Goal: Communication & Community: Answer question/provide support

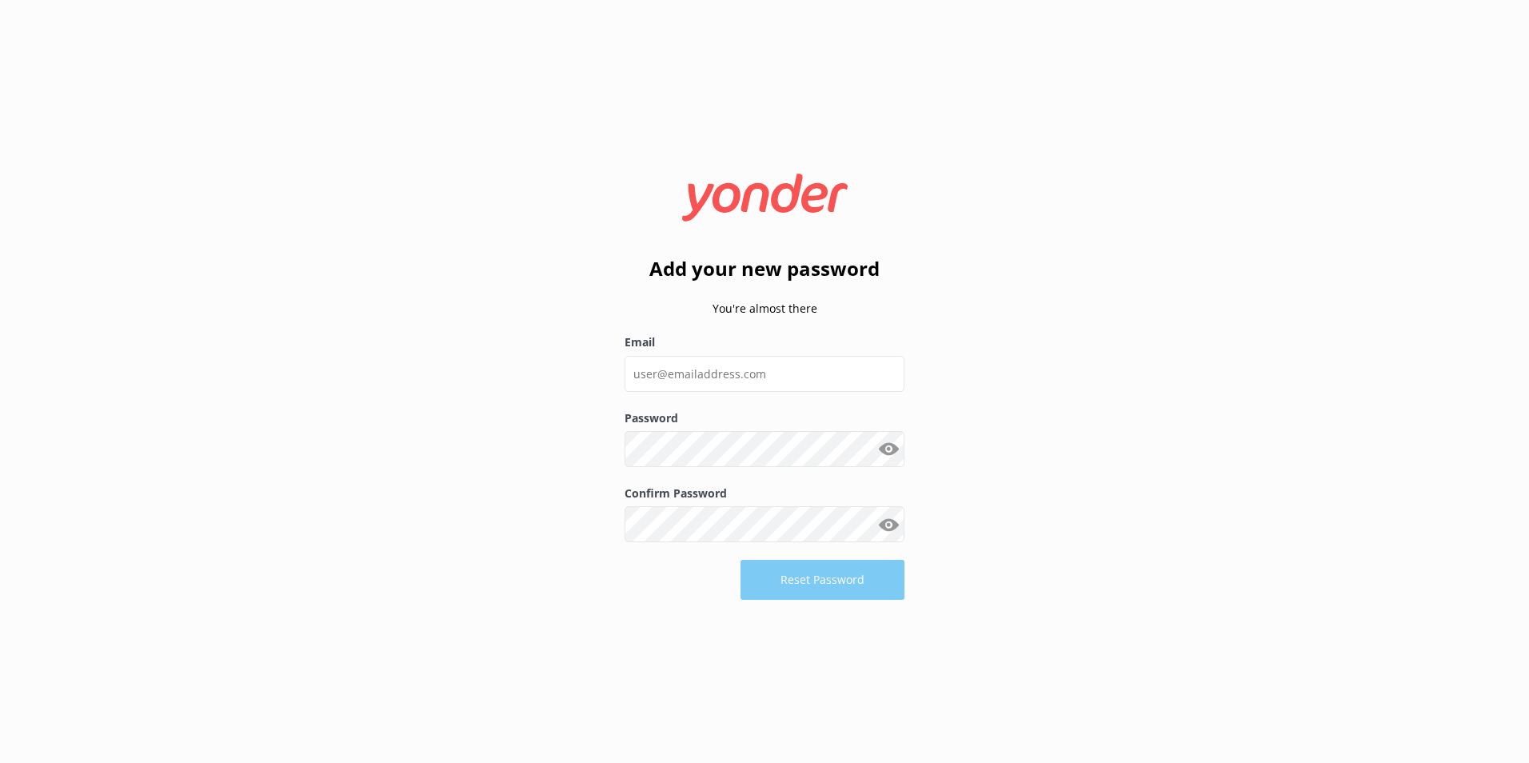
click at [758, 189] on icon at bounding box center [765, 197] width 196 height 48
drag, startPoint x: 758, startPoint y: 189, endPoint x: 743, endPoint y: 200, distance: 18.4
click at [743, 200] on use at bounding box center [765, 196] width 166 height 47
click at [806, 366] on input "Email" at bounding box center [764, 374] width 280 height 36
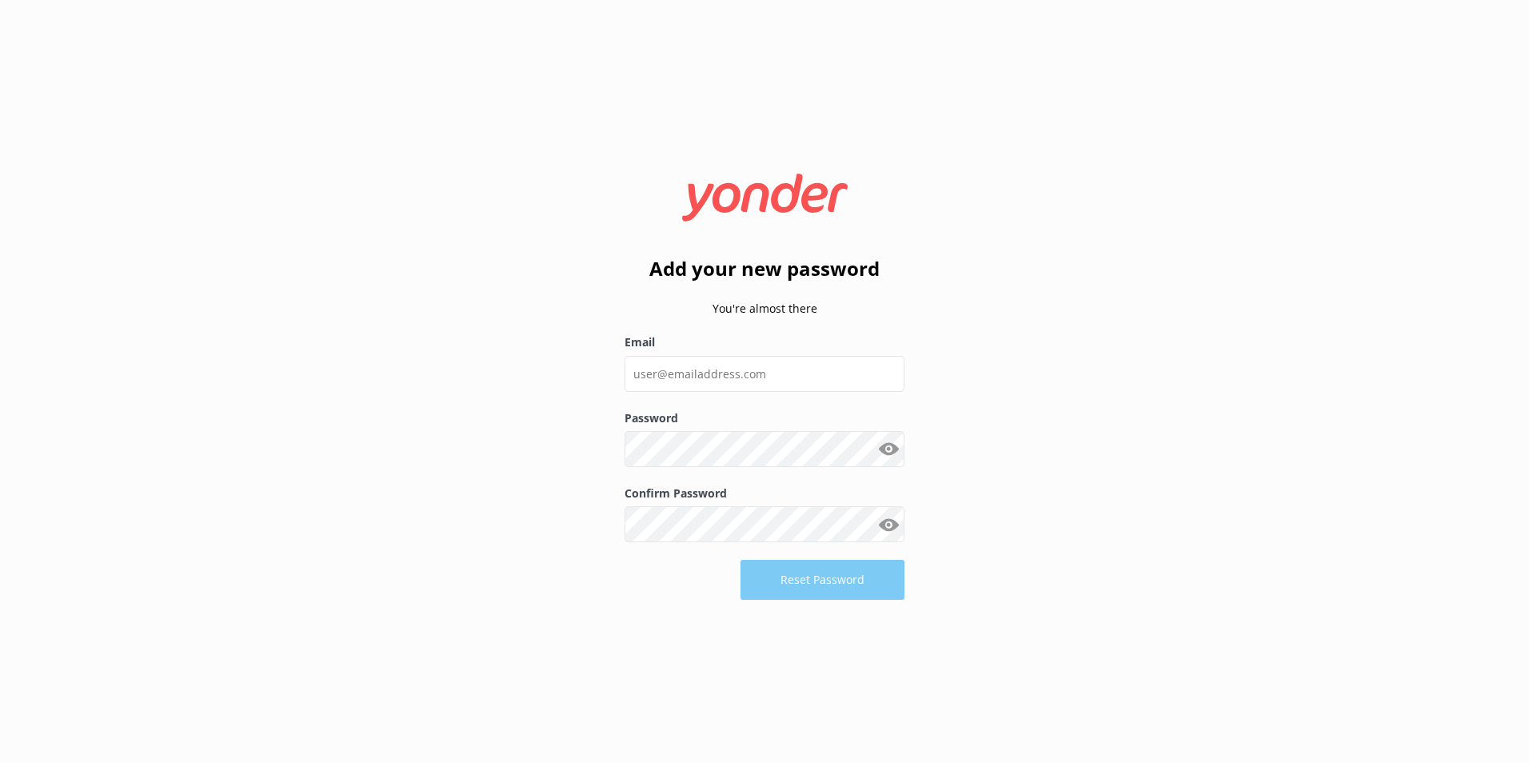
click at [1239, 148] on div "Add your new password You're almost there Email Password Show password Confirm …" at bounding box center [764, 381] width 1529 height 763
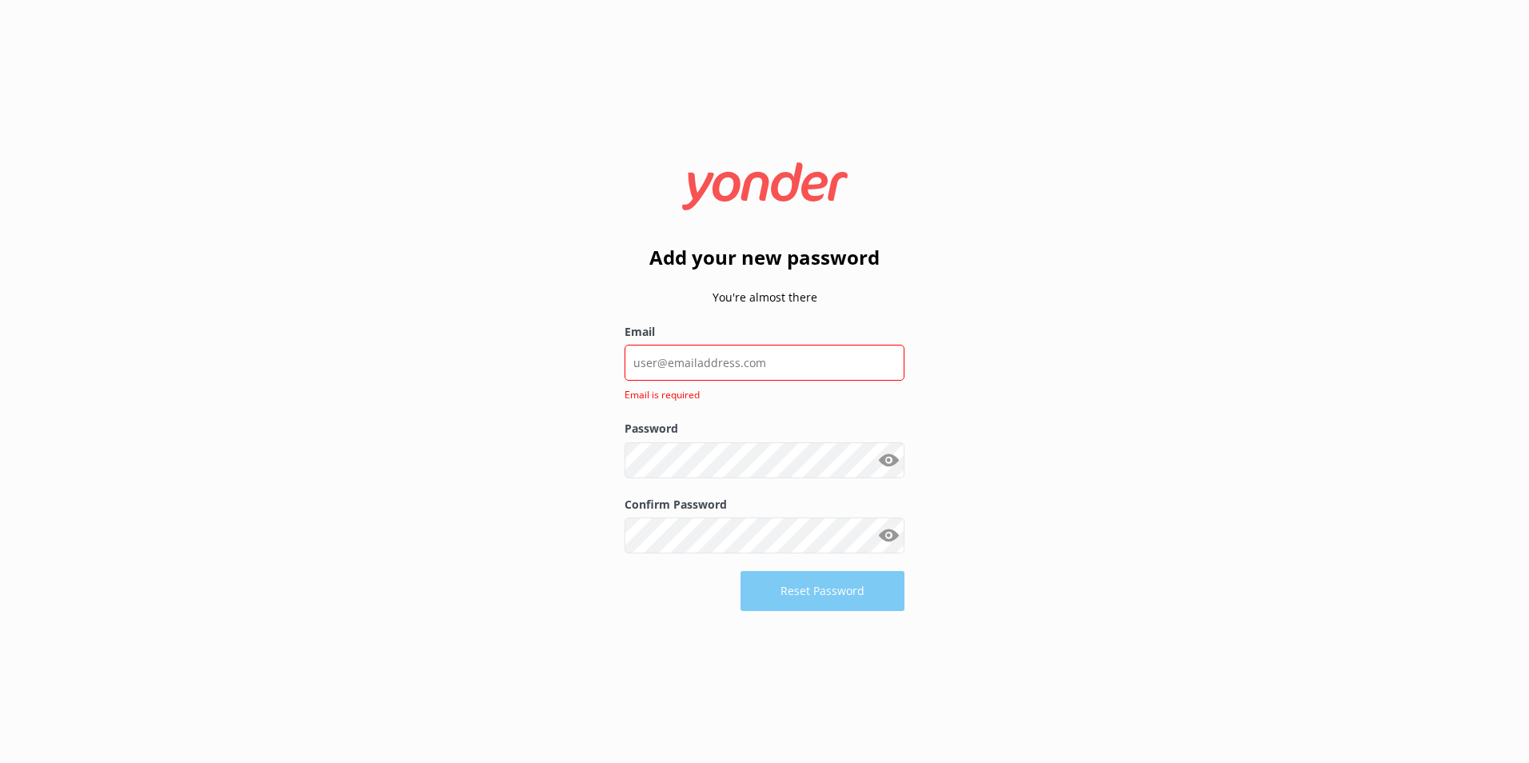
click at [837, 167] on icon at bounding box center [765, 186] width 196 height 48
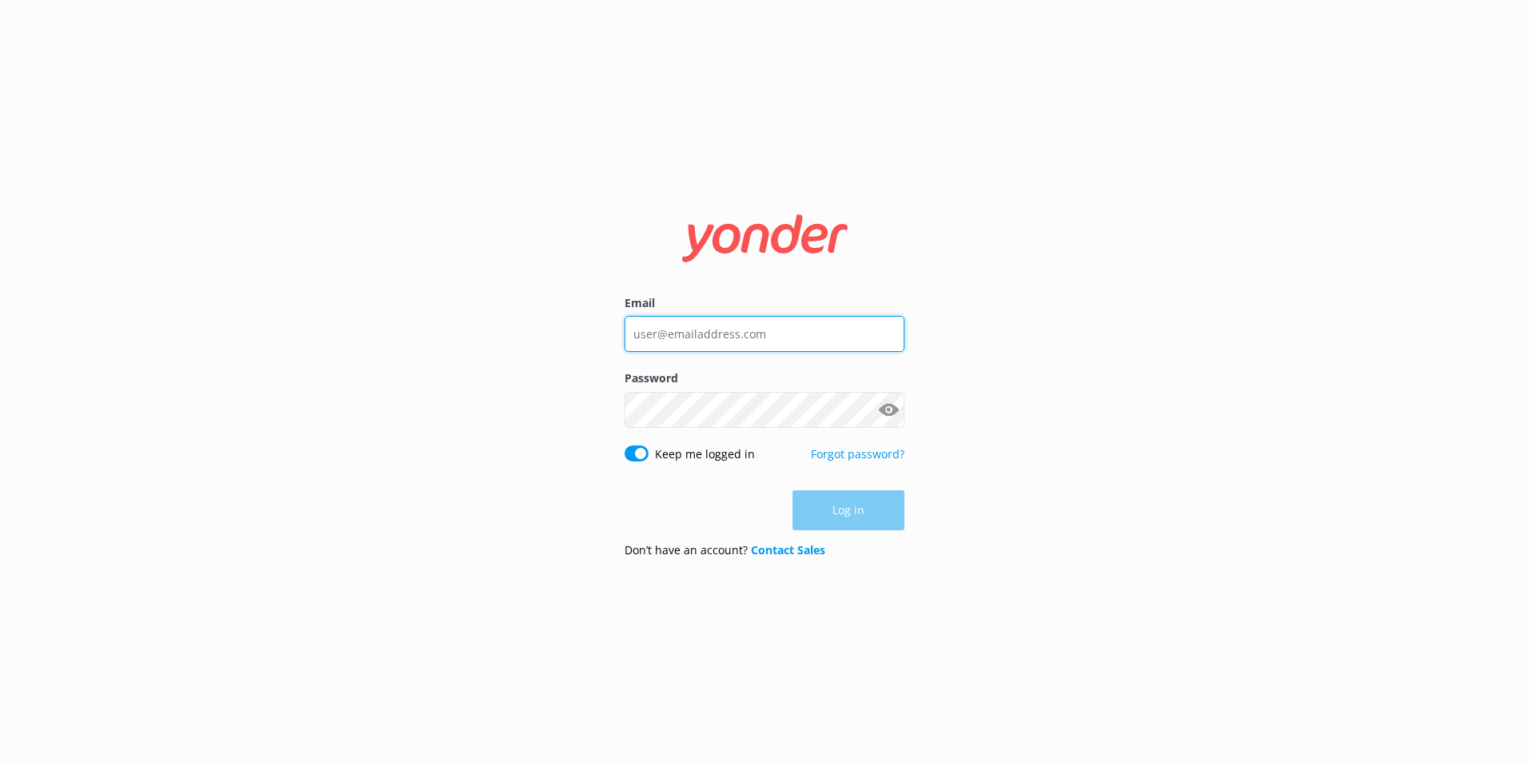
type input "[PERSON_NAME][EMAIL_ADDRESS][DOMAIN_NAME]"
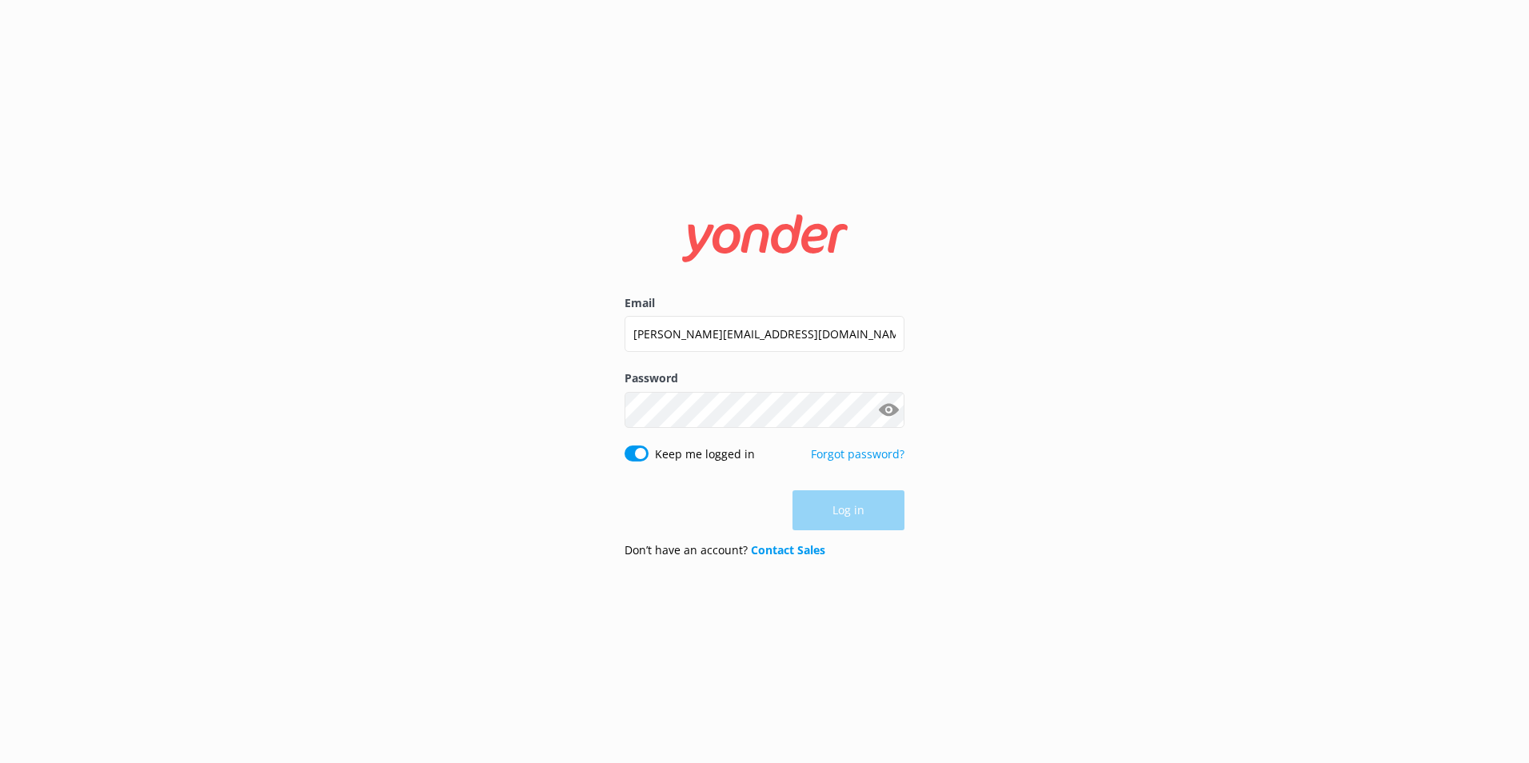
click at [859, 502] on div "Log in" at bounding box center [764, 510] width 280 height 40
click at [859, 502] on button "Log in" at bounding box center [848, 511] width 112 height 40
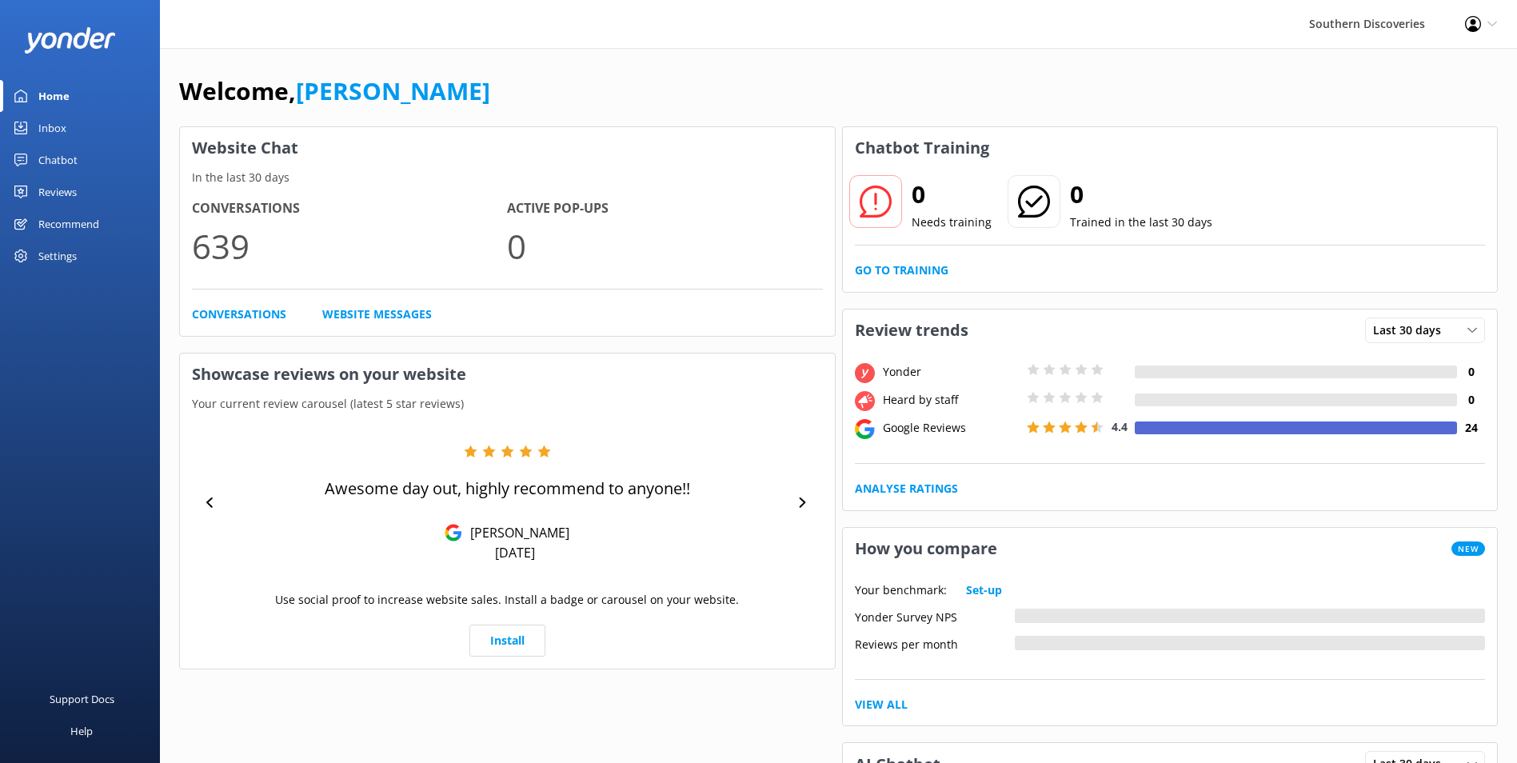
click at [46, 125] on div "Inbox" at bounding box center [52, 128] width 28 height 32
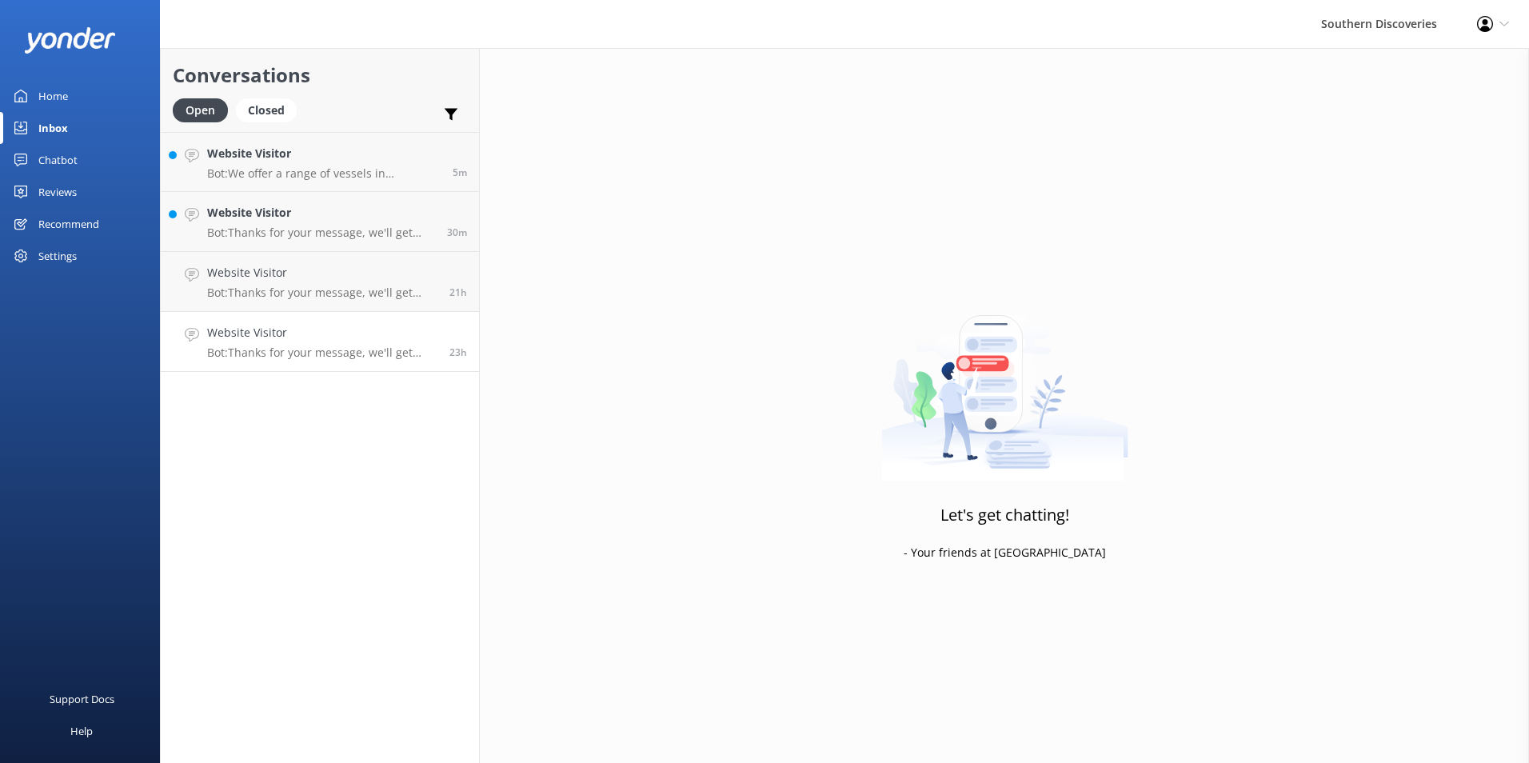
click at [274, 341] on h4 "Website Visitor" at bounding box center [322, 333] width 230 height 18
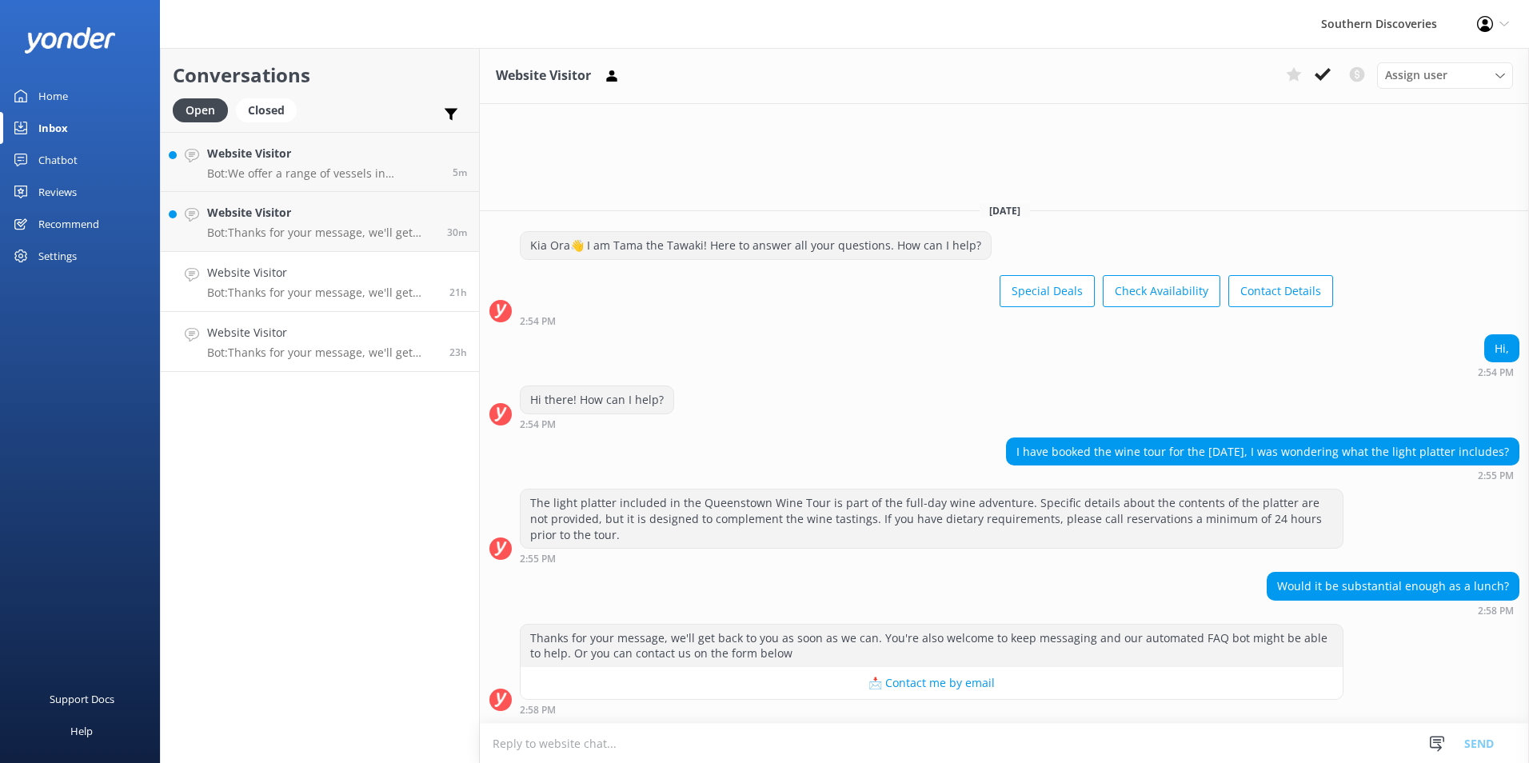
click at [241, 298] on p "Bot: Thanks for your message, we'll get back to you as soon as we can. You're a…" at bounding box center [322, 292] width 230 height 14
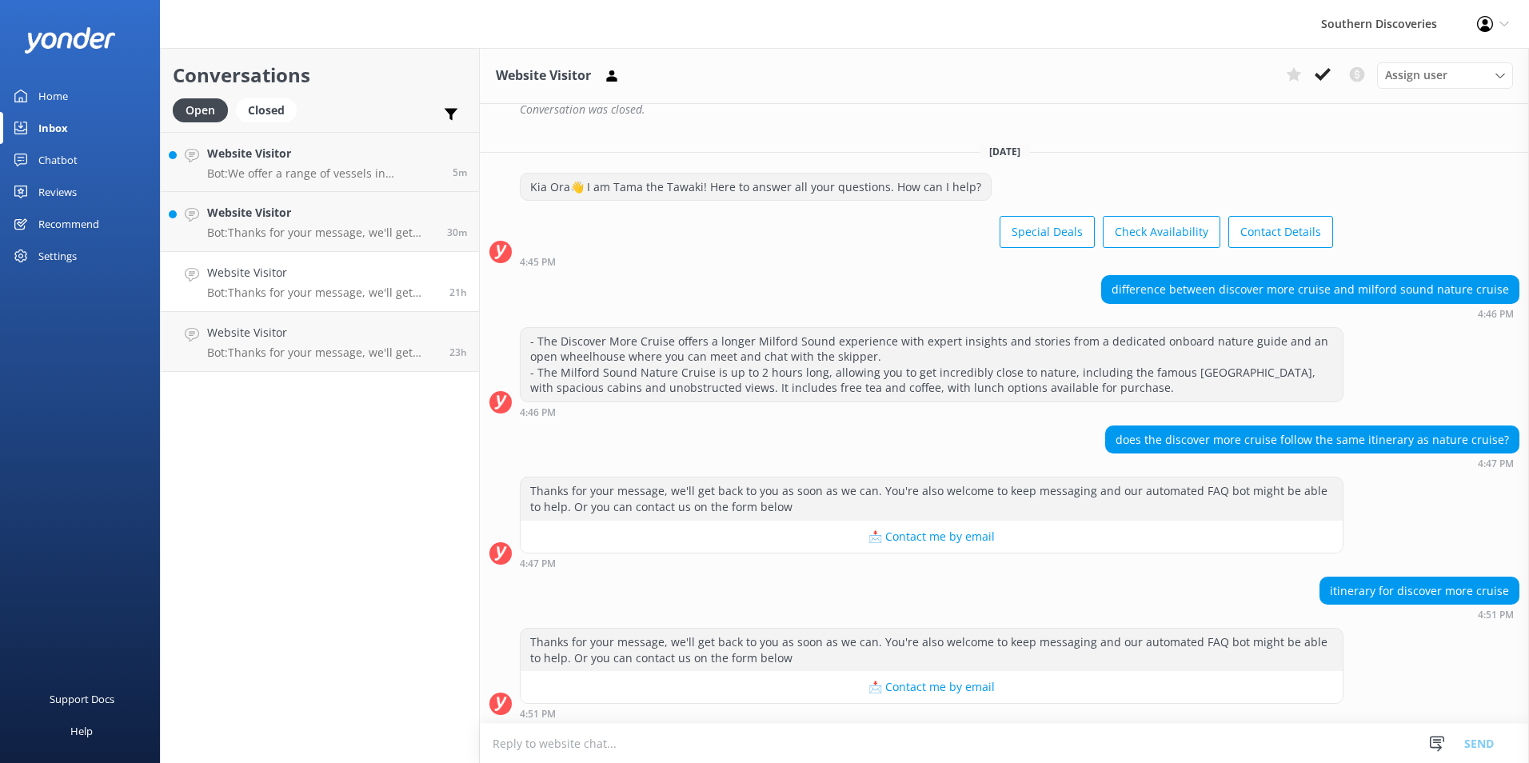
scroll to position [482, 0]
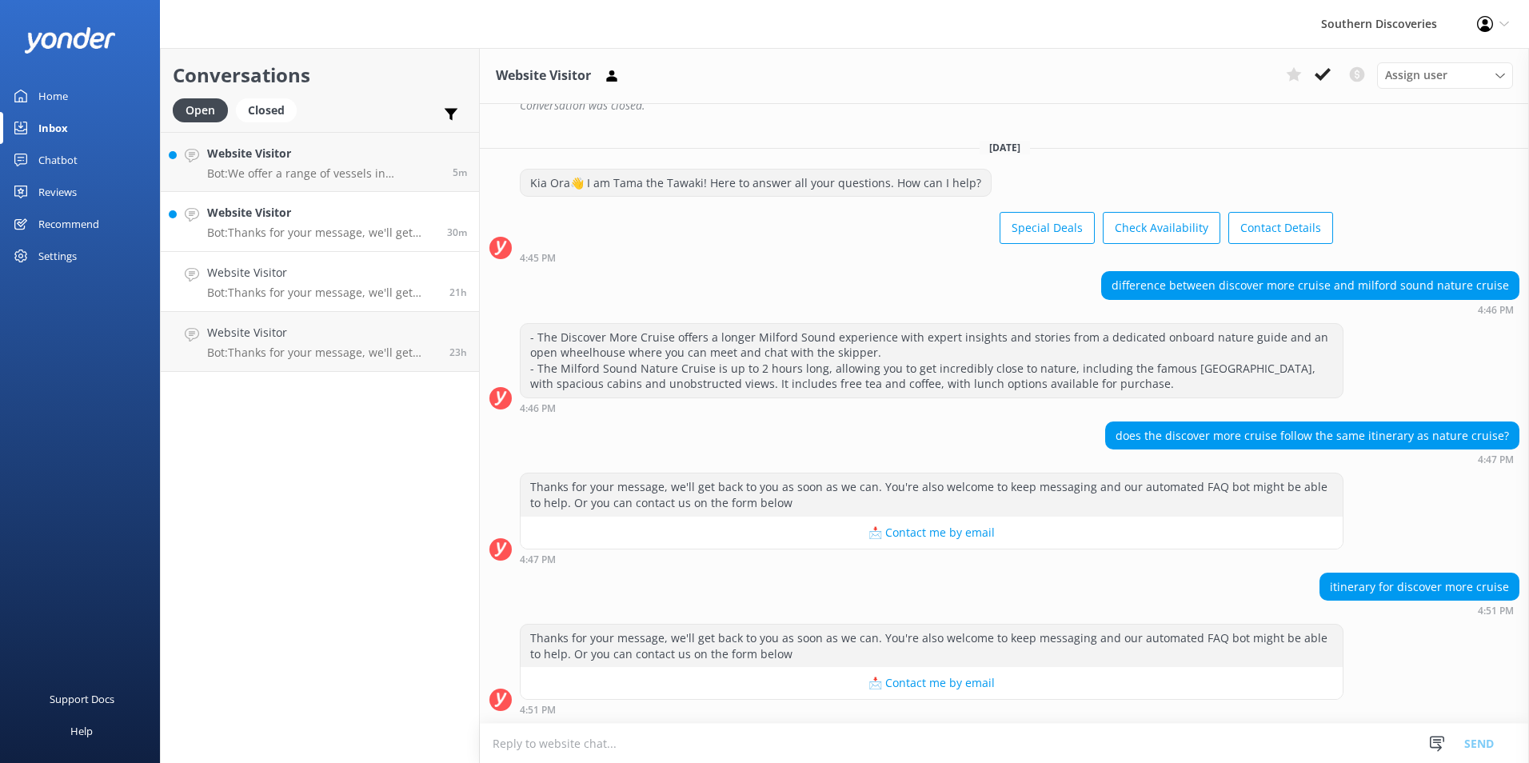
click at [300, 223] on div "Website Visitor Bot: Thanks for your message, we'll get back to you as soon as …" at bounding box center [321, 221] width 228 height 35
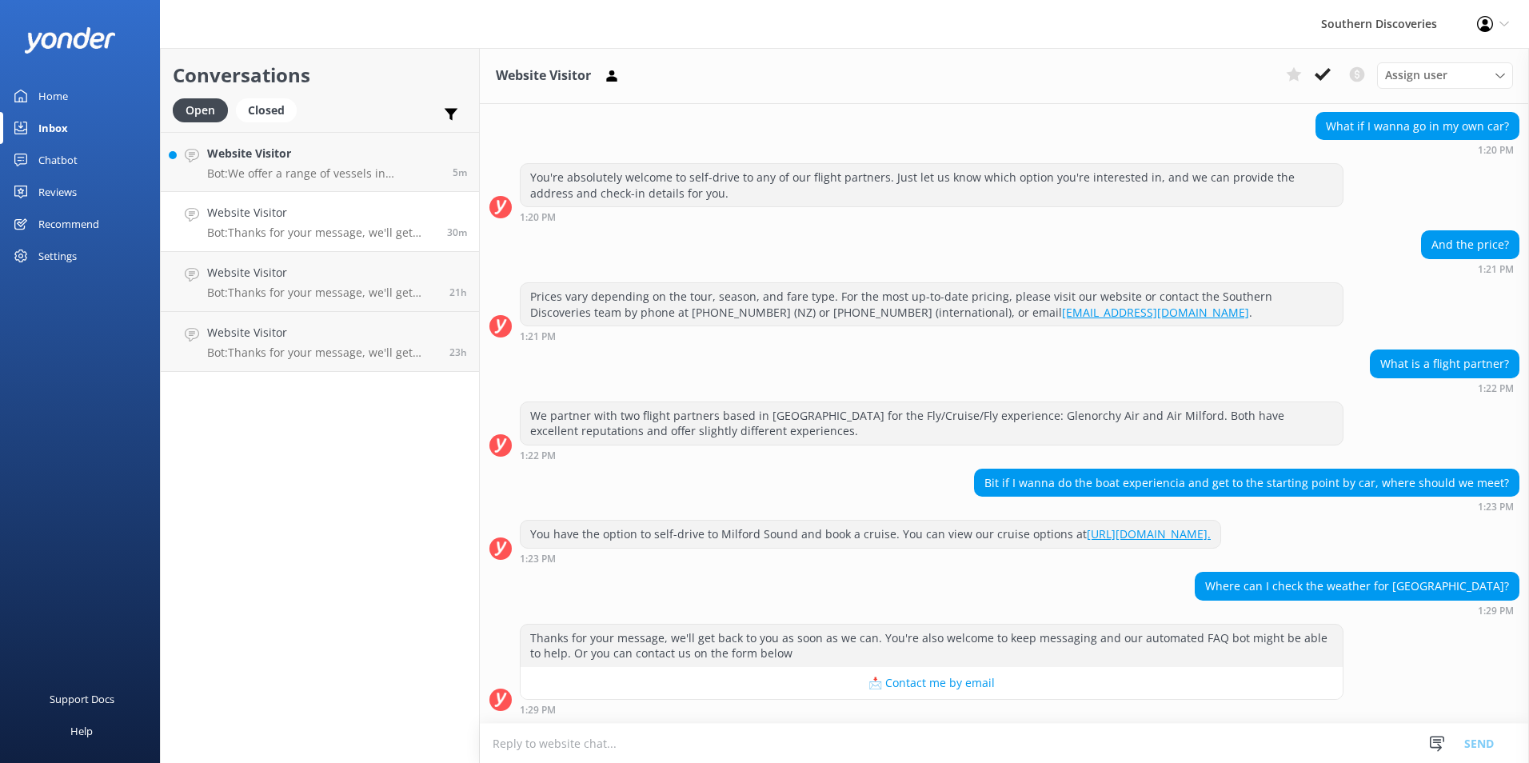
scroll to position [374, 0]
click at [289, 150] on h4 "Website Visitor" at bounding box center [323, 154] width 233 height 18
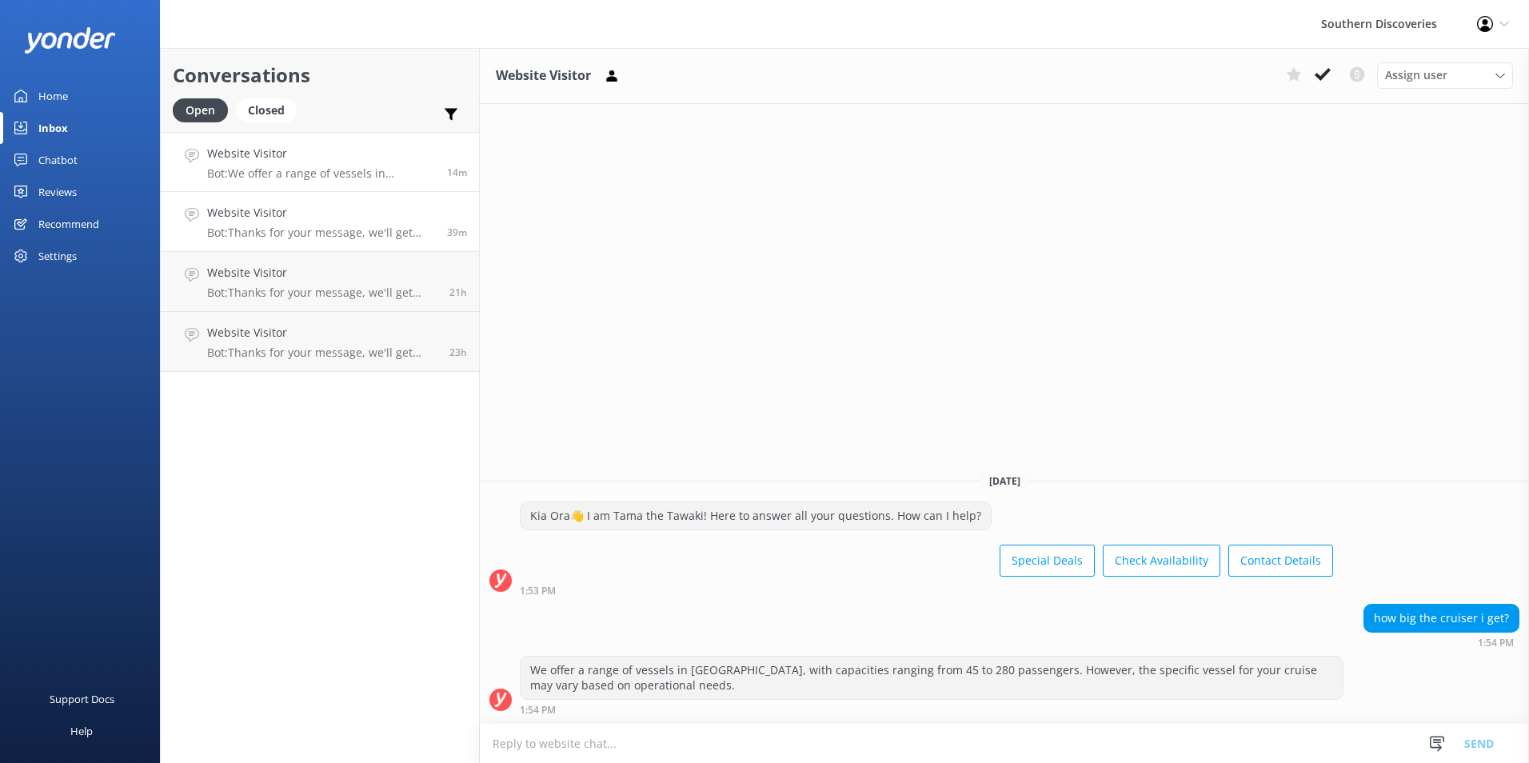
click at [285, 218] on h4 "Website Visitor" at bounding box center [321, 213] width 228 height 18
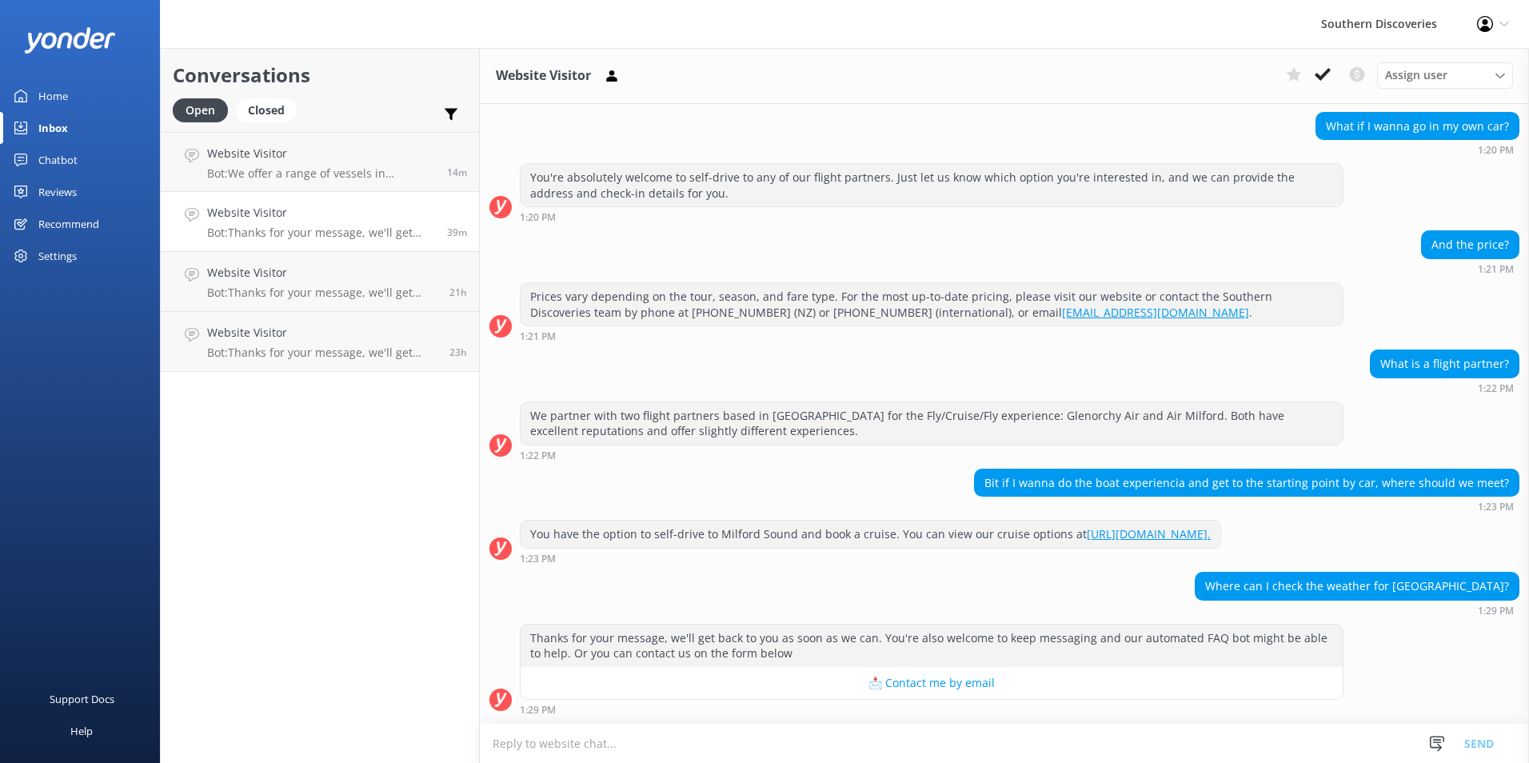
scroll to position [374, 0]
click at [362, 162] on h4 "Website Visitor" at bounding box center [321, 154] width 228 height 18
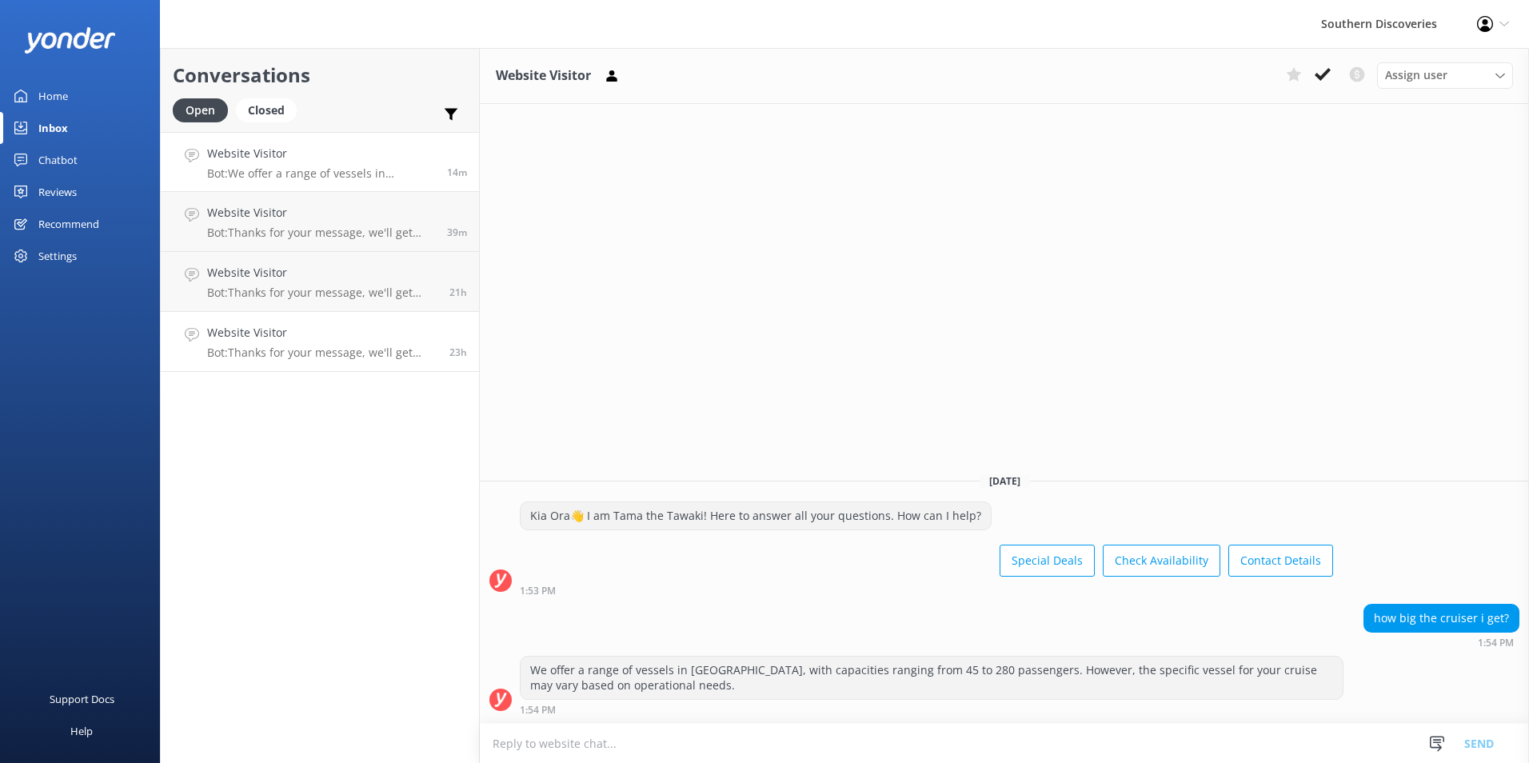
click at [256, 353] on p "Bot: Thanks for your message, we'll get back to you as soon as we can. You're a…" at bounding box center [322, 352] width 230 height 14
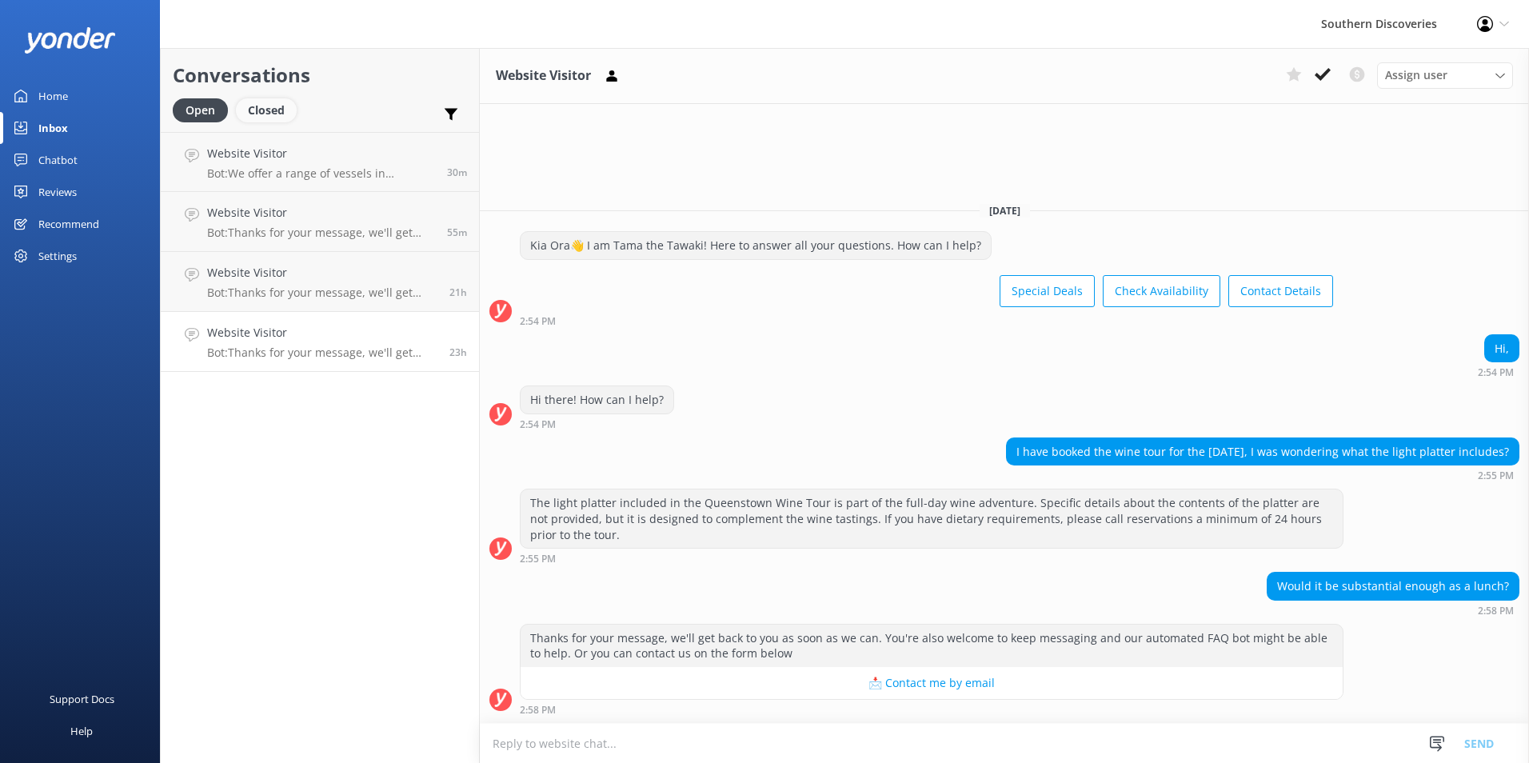
click at [256, 109] on div "Closed" at bounding box center [266, 110] width 61 height 24
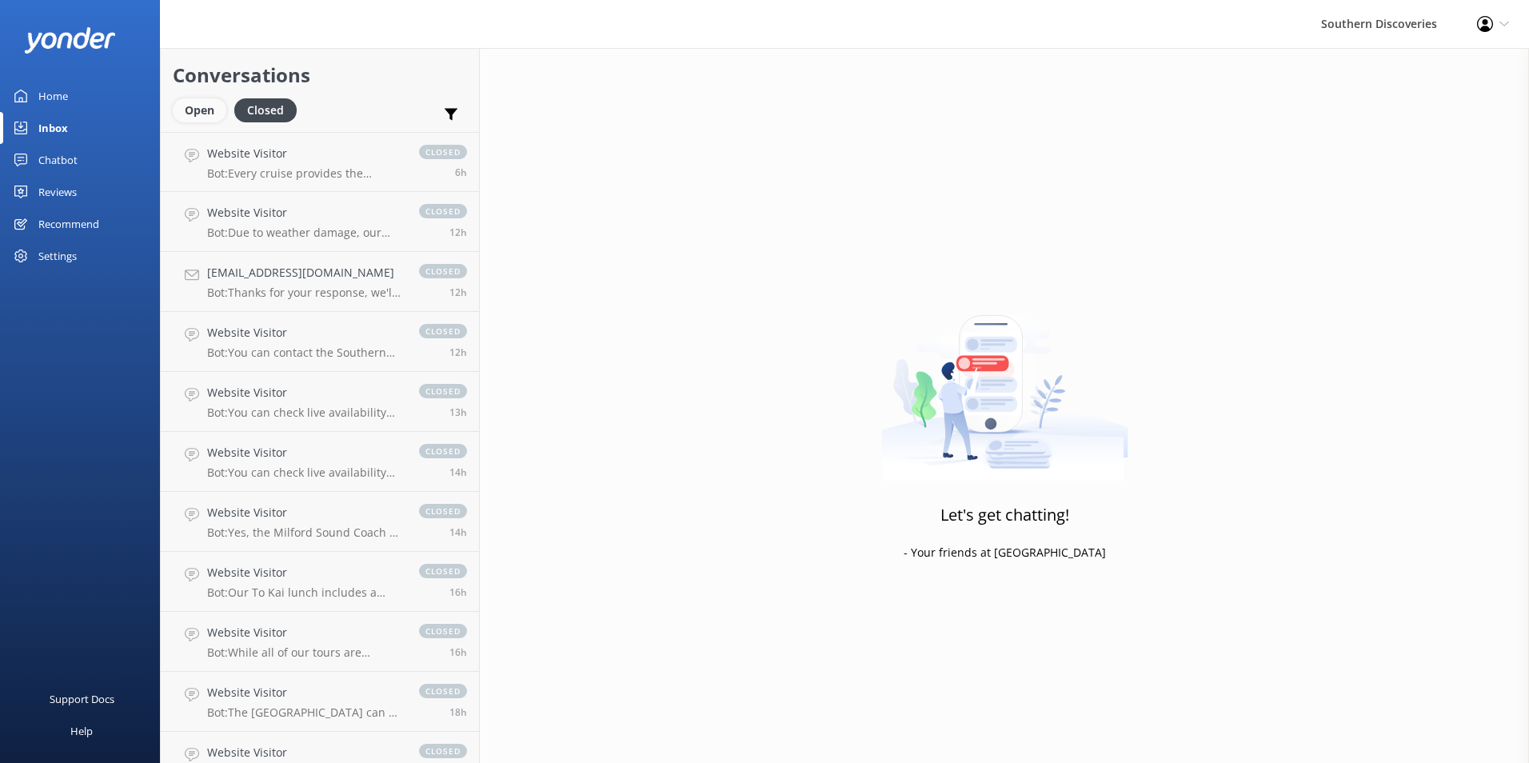
click at [204, 114] on div "Open" at bounding box center [200, 110] width 54 height 24
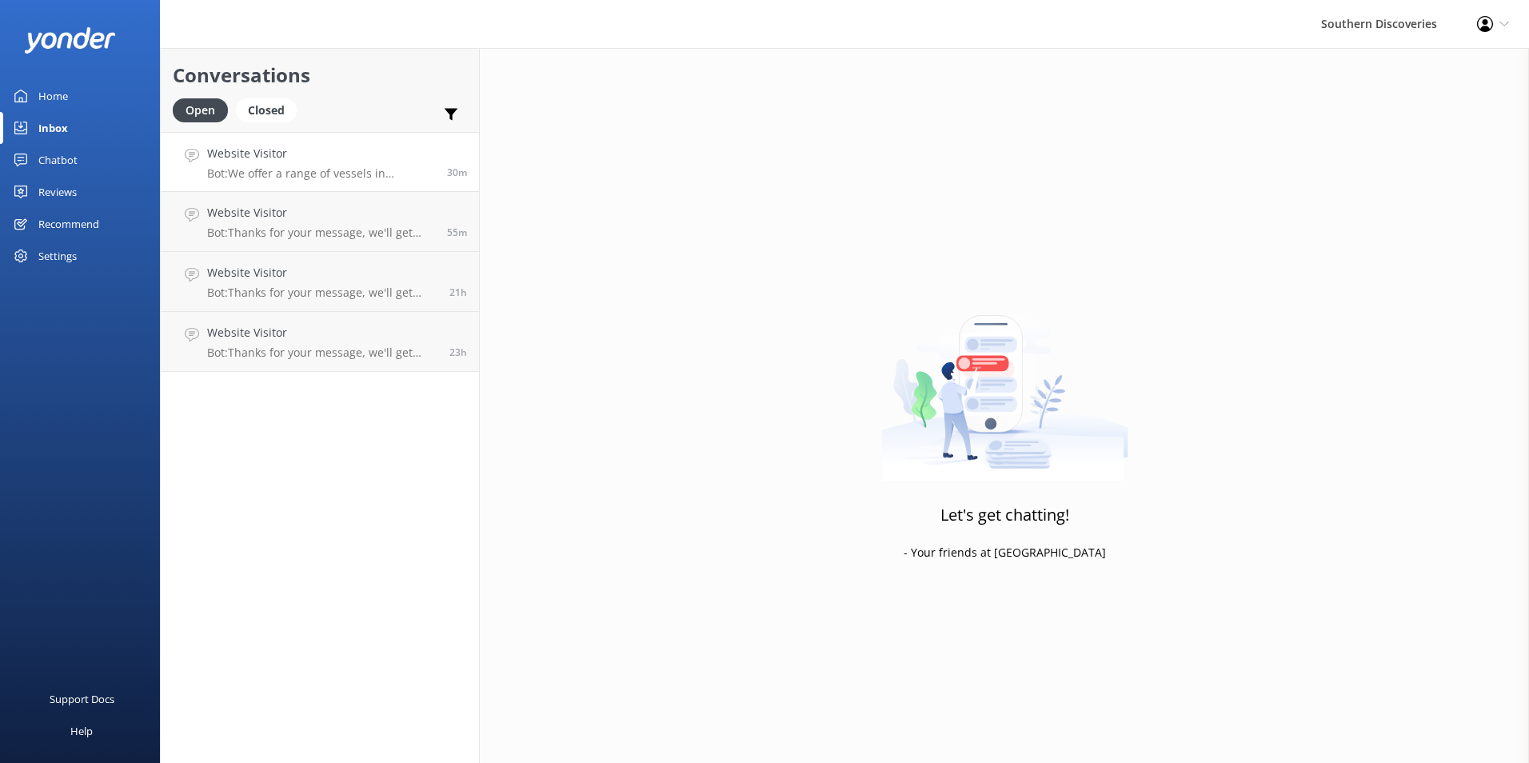
click at [265, 155] on h4 "Website Visitor" at bounding box center [321, 154] width 228 height 18
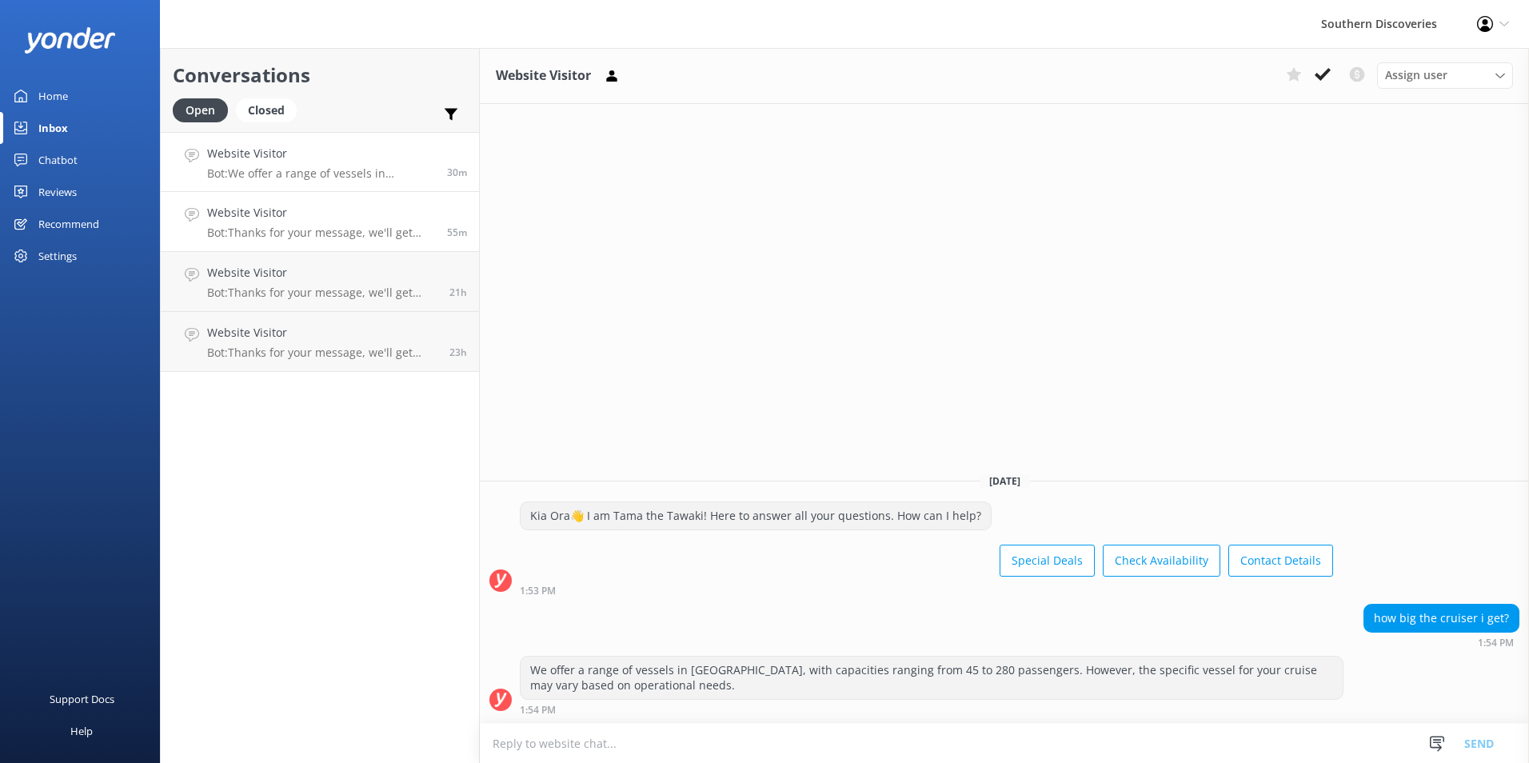
click at [312, 220] on h4 "Website Visitor" at bounding box center [321, 213] width 228 height 18
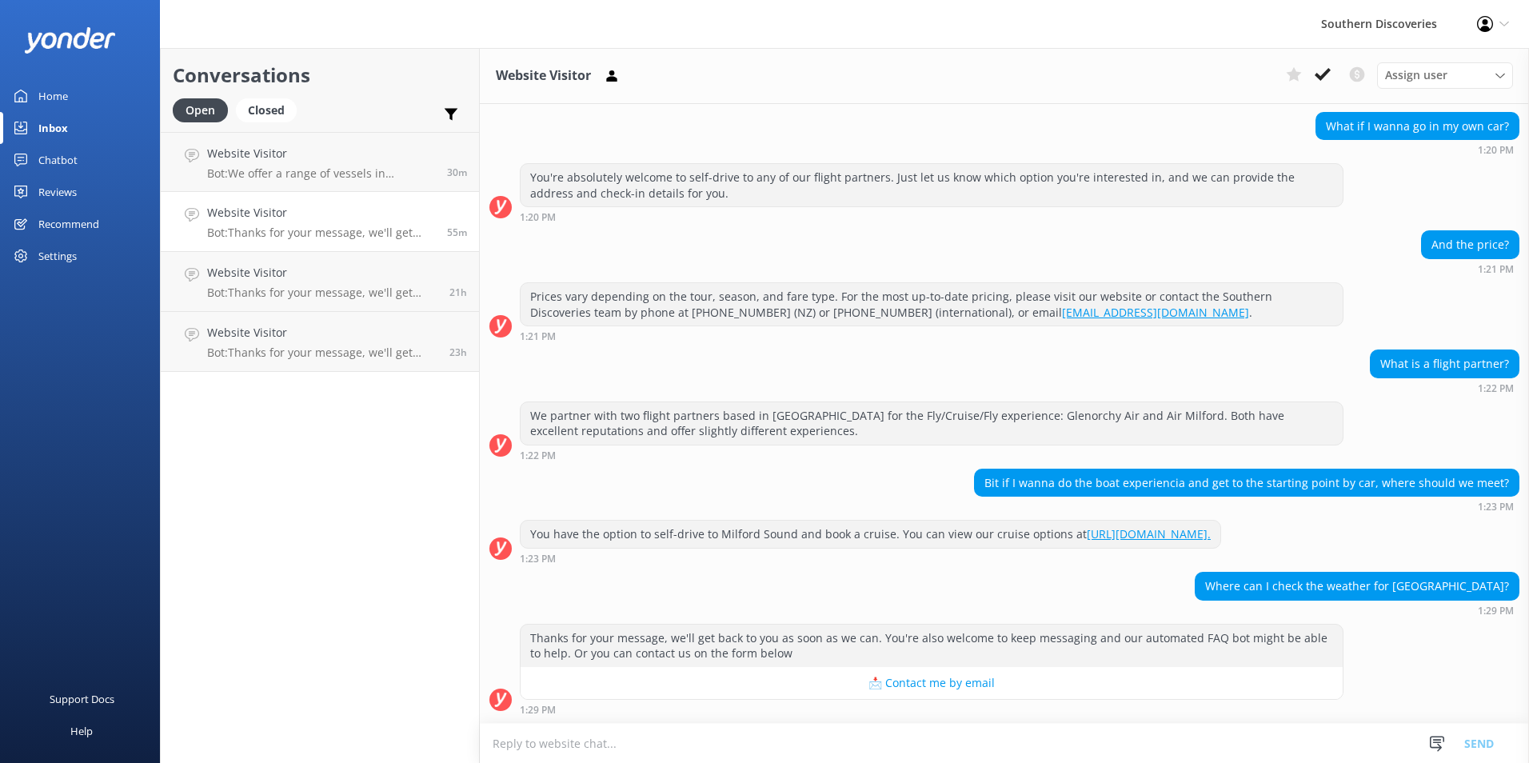
scroll to position [374, 0]
